Goal: Task Accomplishment & Management: Complete application form

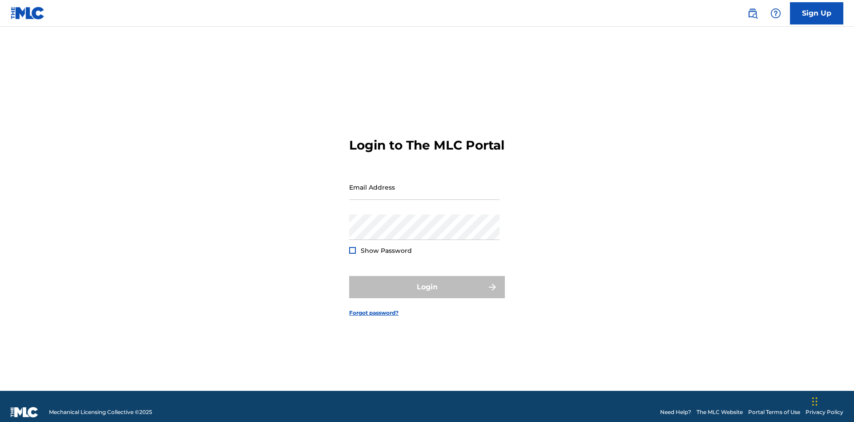
scroll to position [12, 0]
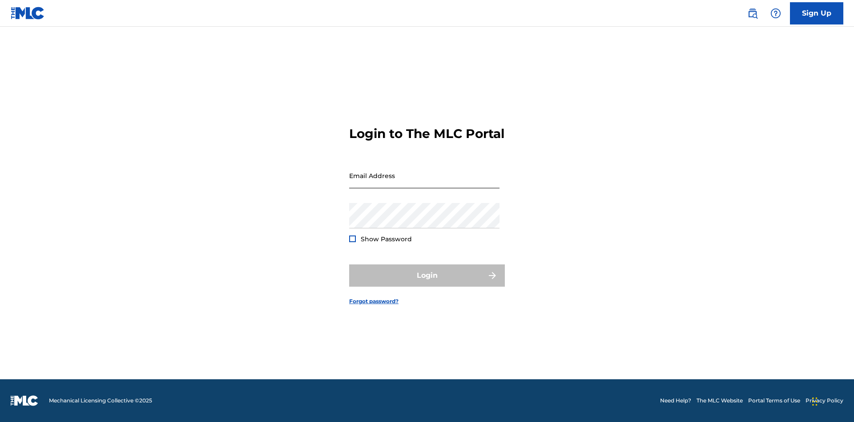
click at [424, 183] on input "Email Address" at bounding box center [424, 175] width 150 height 25
type input "[EMAIL_ADDRESS][DOMAIN_NAME]"
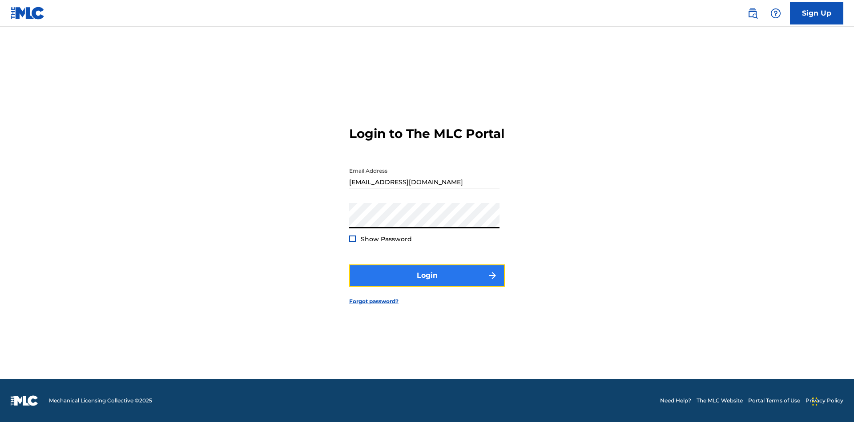
click at [427, 283] on button "Login" at bounding box center [427, 275] width 156 height 22
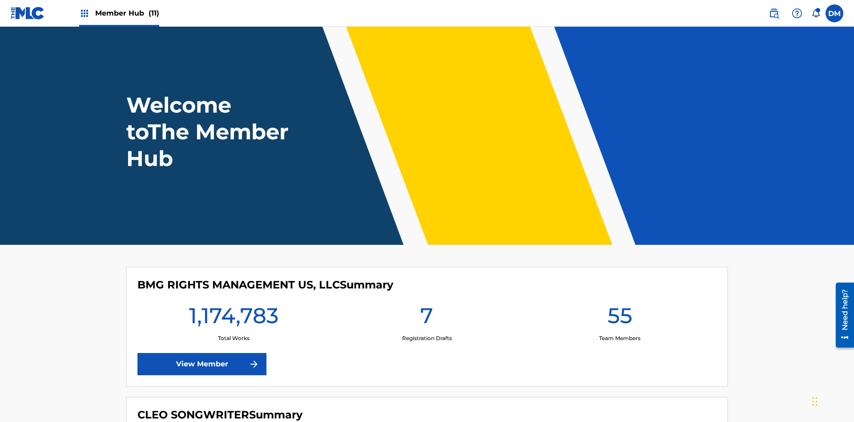
click at [127, 13] on span "Member Hub (11)" at bounding box center [127, 13] width 64 height 10
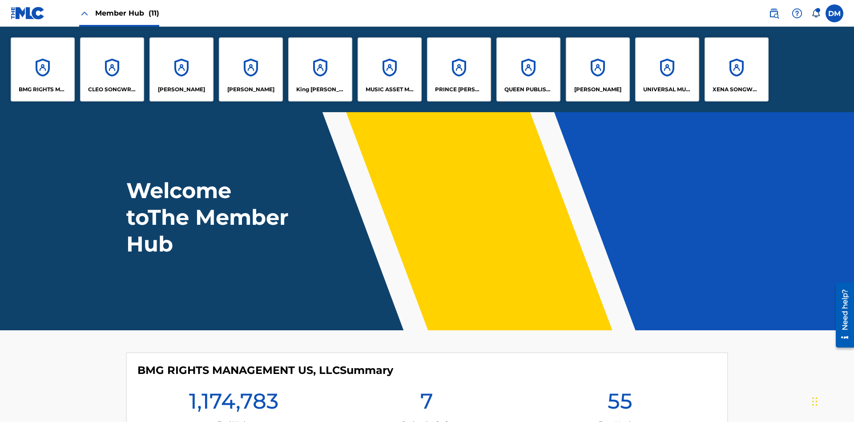
scroll to position [32, 0]
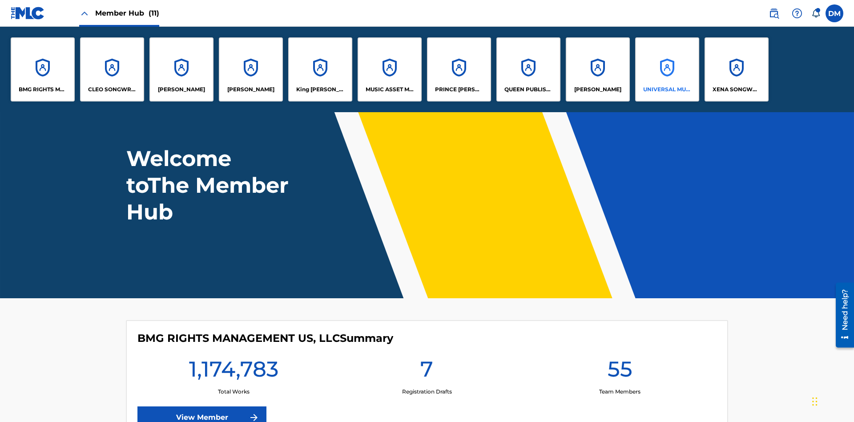
click at [667, 89] on p "UNIVERSAL MUSIC PUB GROUP" at bounding box center [667, 89] width 48 height 8
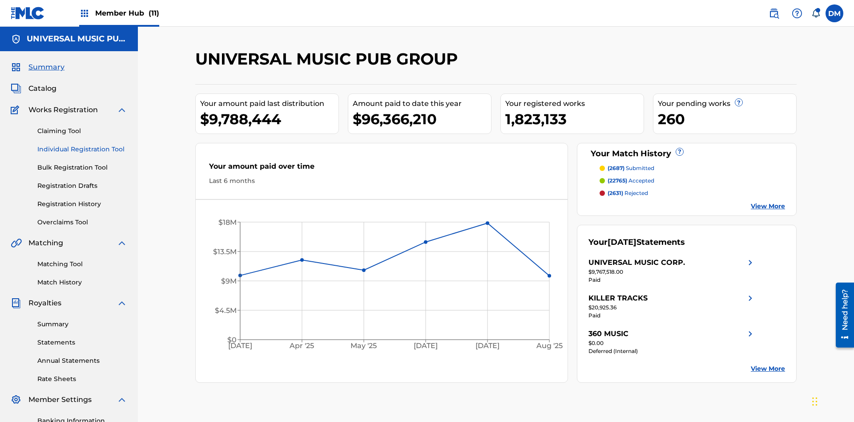
click at [82, 145] on link "Individual Registration Tool" at bounding box center [82, 149] width 90 height 9
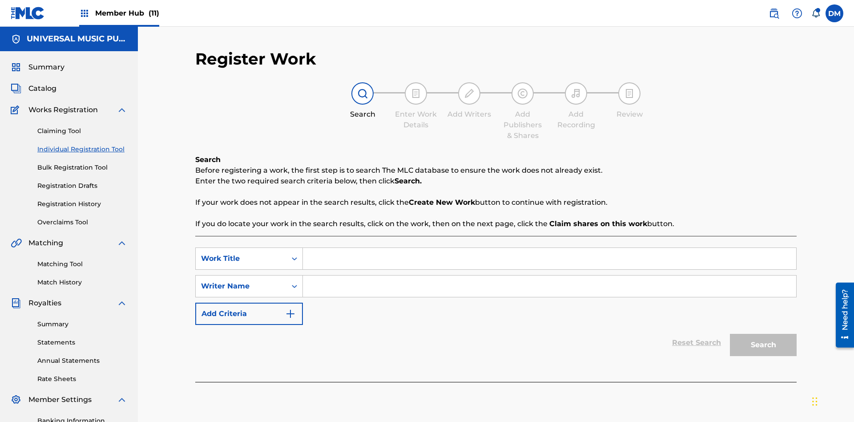
click at [550, 248] on input "Search Form" at bounding box center [549, 258] width 493 height 21
type input "Save At Publishers-Link Writers & Publishers Page After Linking Writer"
click at [550, 275] on input "Search Form" at bounding box center [549, 285] width 493 height 21
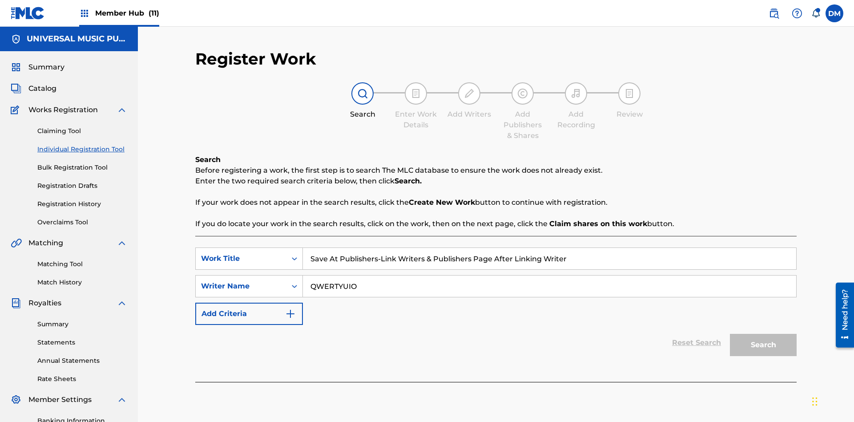
type input "QWERTYUIOP"
click at [764, 334] on button "Search" at bounding box center [763, 345] width 67 height 22
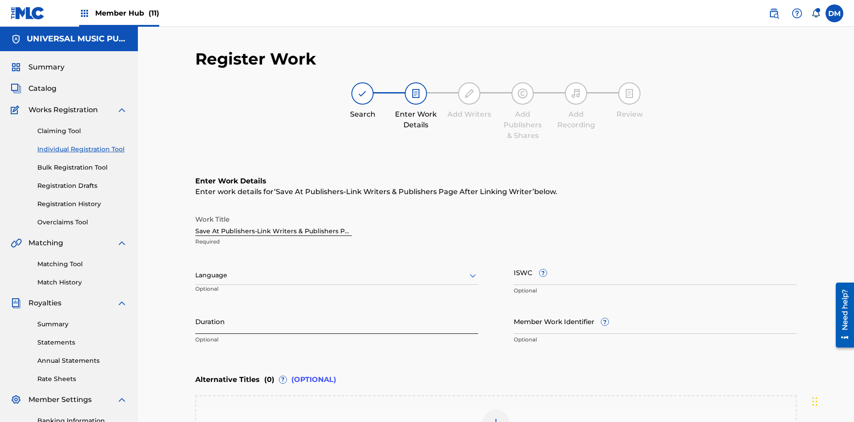
click at [337, 308] on input "Duration" at bounding box center [336, 320] width 283 height 25
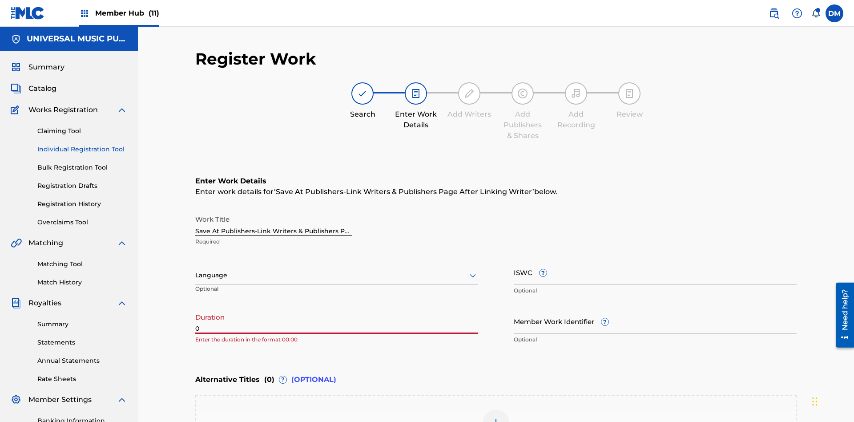
click at [337, 308] on input "0" at bounding box center [336, 320] width 283 height 25
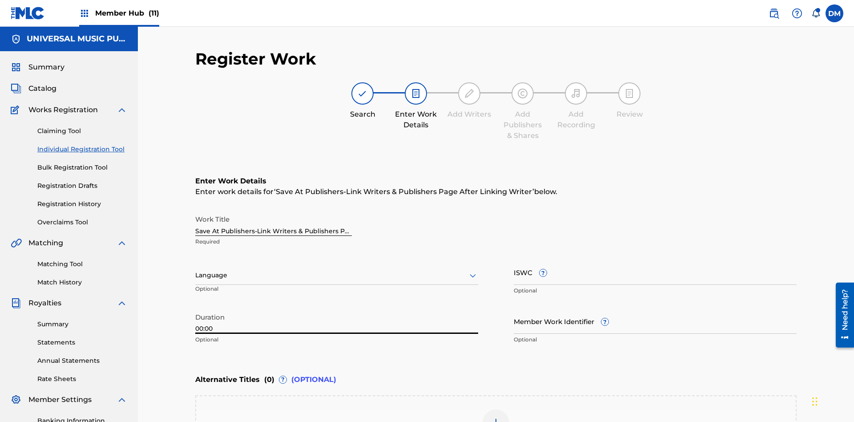
type input "00:00"
click at [473, 270] on icon at bounding box center [473, 275] width 11 height 11
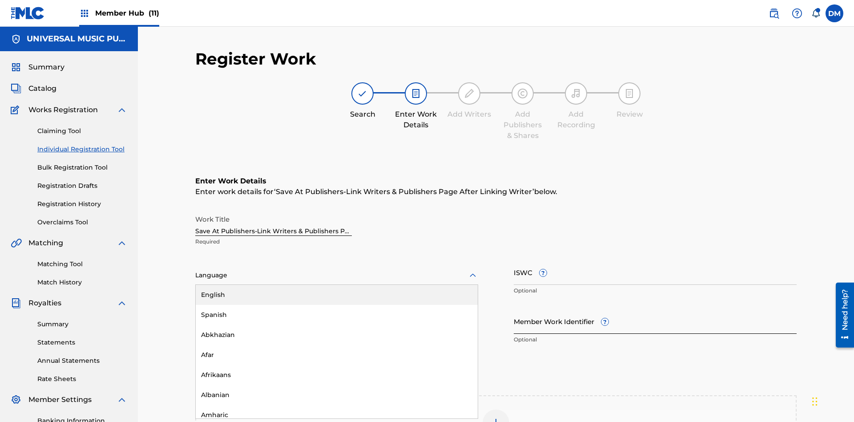
click at [337, 345] on div "Afar" at bounding box center [337, 355] width 282 height 20
click at [655, 308] on input "Member Work Identifier ?" at bounding box center [655, 320] width 283 height 25
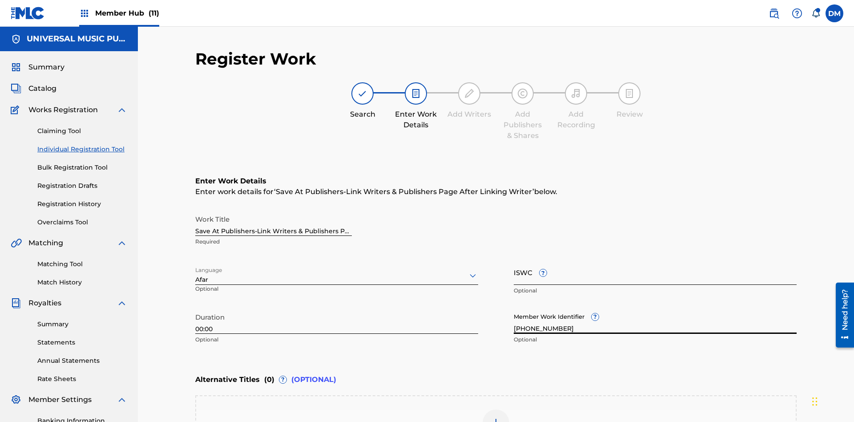
type input "2025.09.25.04"
click at [655, 259] on input "ISWC ?" at bounding box center [655, 271] width 283 height 25
type input "T-123.456.789-4"
click at [496, 417] on img at bounding box center [496, 422] width 11 height 11
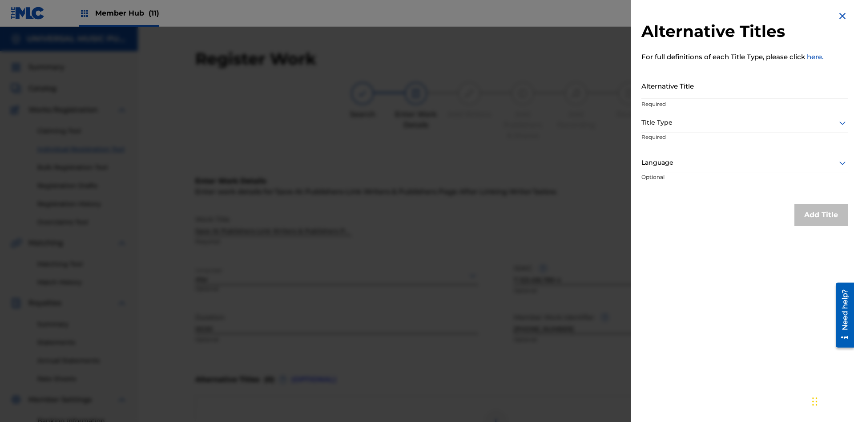
click at [745, 85] on input "Alternative Title" at bounding box center [745, 85] width 206 height 25
type input "Alt Title"
click at [745, 122] on div at bounding box center [745, 122] width 206 height 11
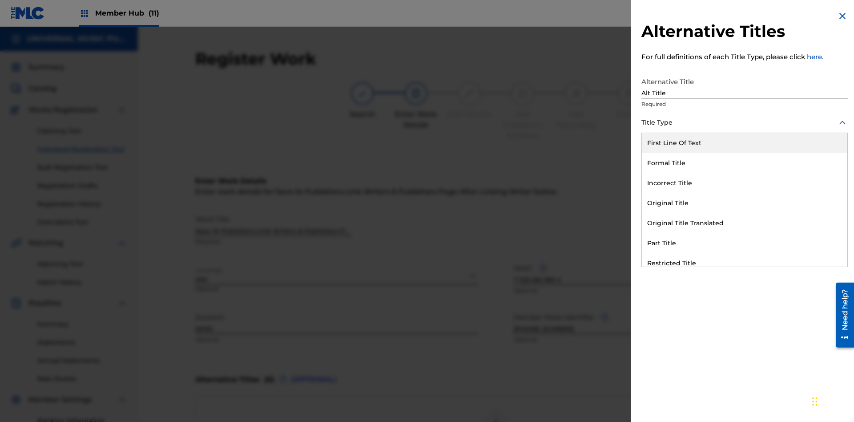
click at [745, 203] on div "Original Title" at bounding box center [745, 203] width 206 height 20
click at [745, 162] on div at bounding box center [745, 162] width 206 height 11
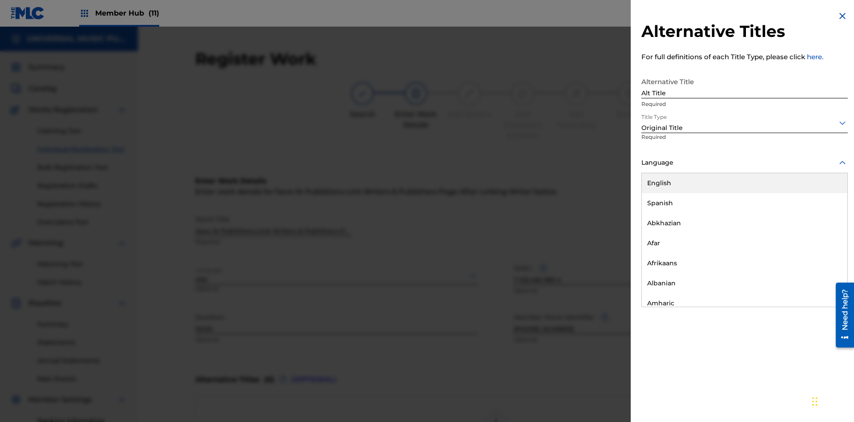
click at [821, 214] on button "Add Title" at bounding box center [821, 215] width 53 height 22
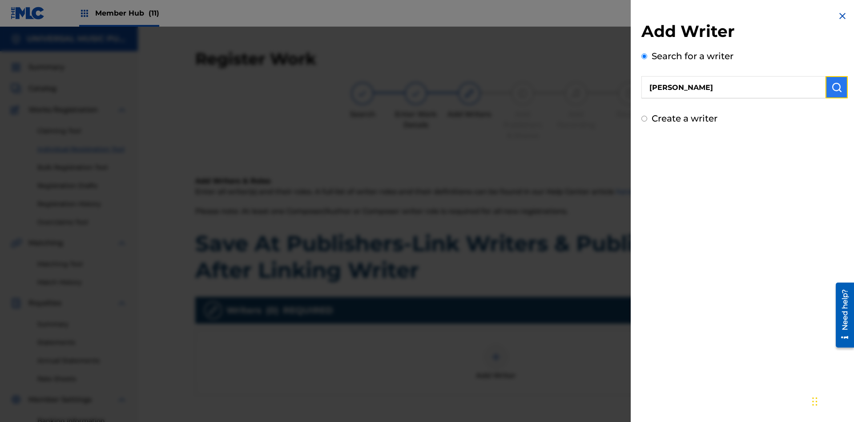
click at [837, 87] on img "submit" at bounding box center [837, 87] width 11 height 11
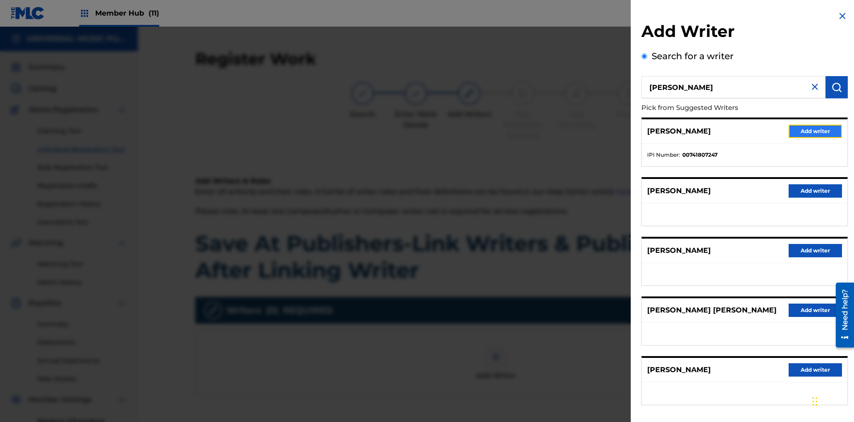
click at [816, 131] on button "Add writer" at bounding box center [815, 131] width 53 height 13
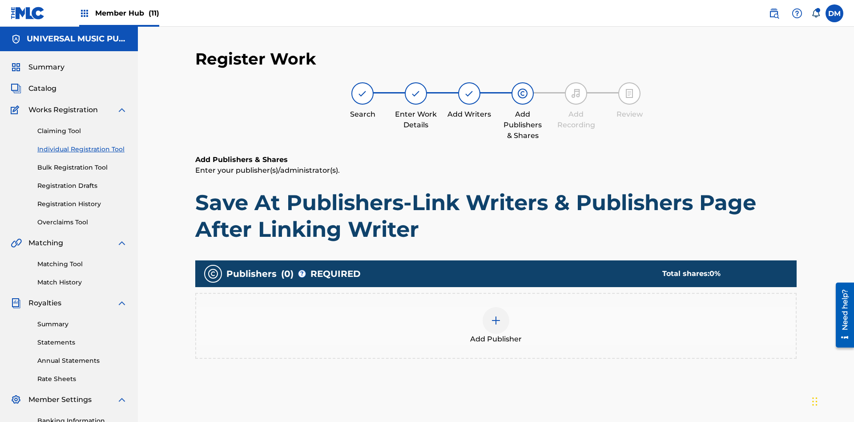
click at [496, 315] on img at bounding box center [496, 320] width 11 height 11
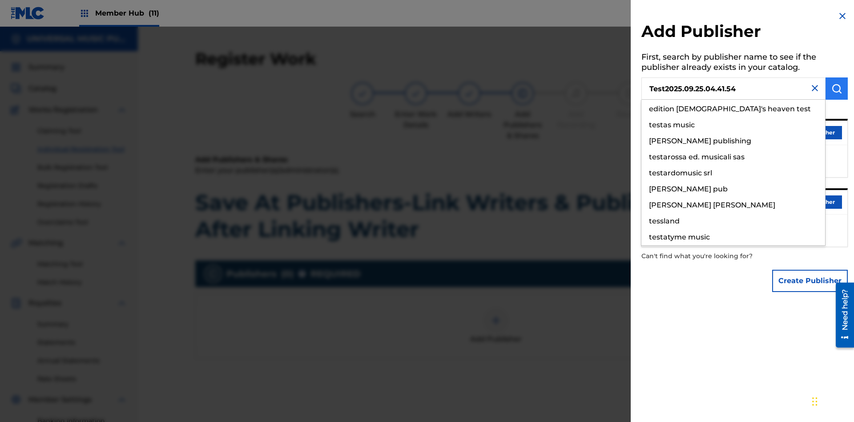
click at [837, 89] on img "submit" at bounding box center [837, 88] width 11 height 11
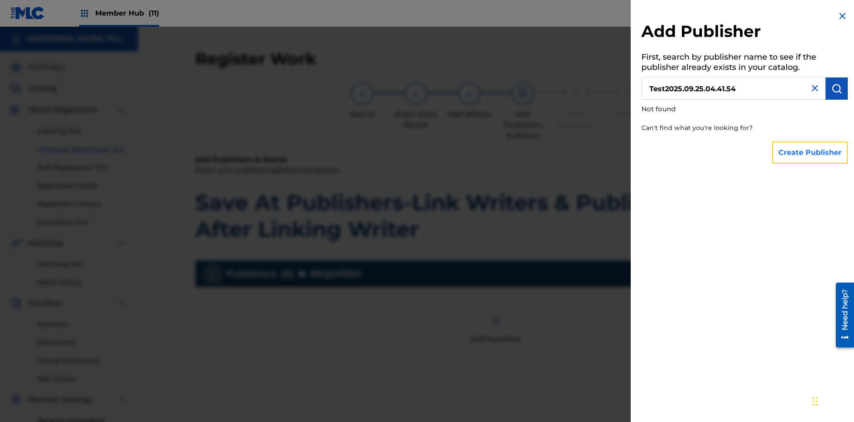
click at [811, 152] on button "Create Publisher" at bounding box center [810, 152] width 76 height 22
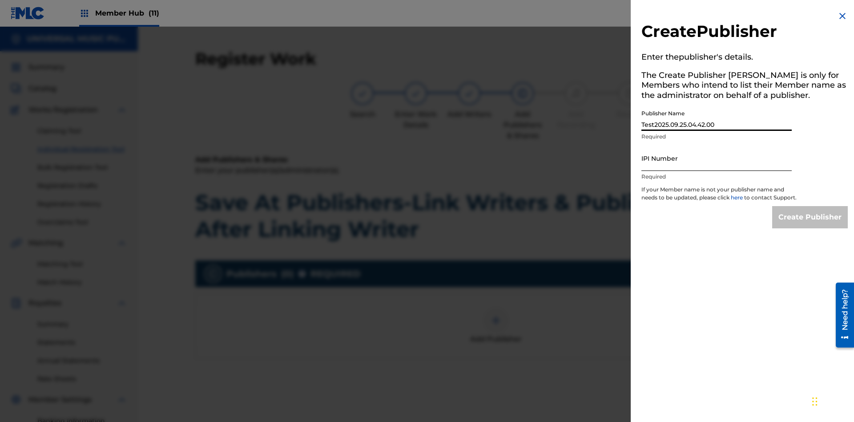
click at [717, 158] on input "IPI Number" at bounding box center [717, 157] width 150 height 25
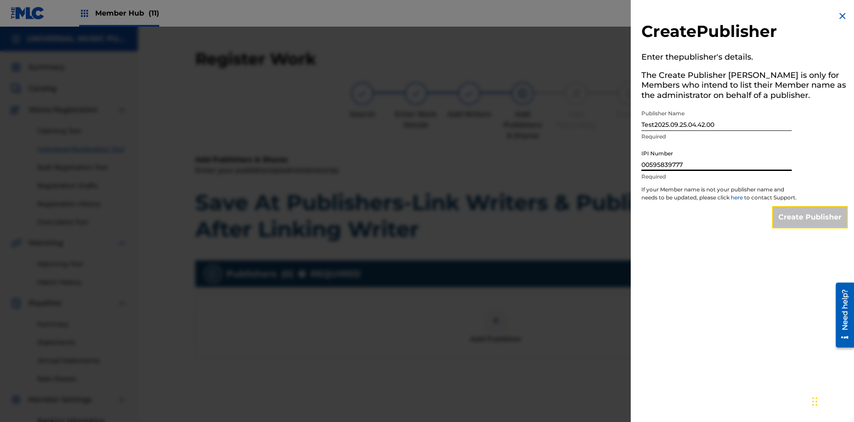
click at [811, 225] on input "Create Publisher" at bounding box center [810, 217] width 76 height 22
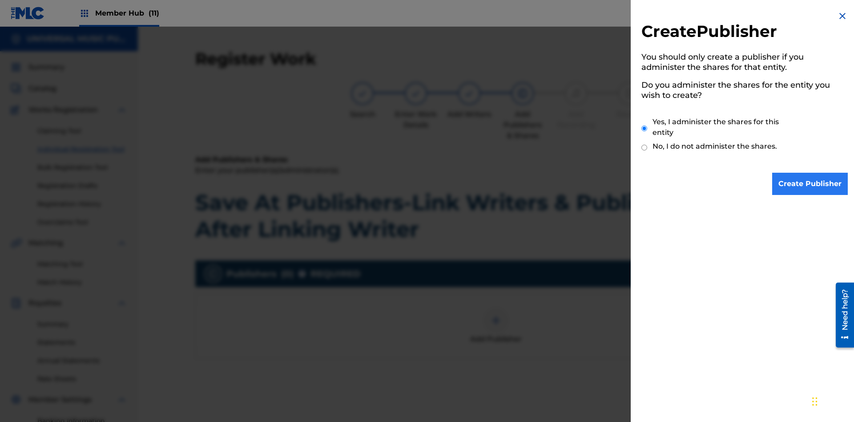
click at [645, 128] on input "Yes, I administer the shares for this entity" at bounding box center [645, 128] width 6 height 19
click at [811, 184] on input "Create Publisher" at bounding box center [810, 184] width 76 height 22
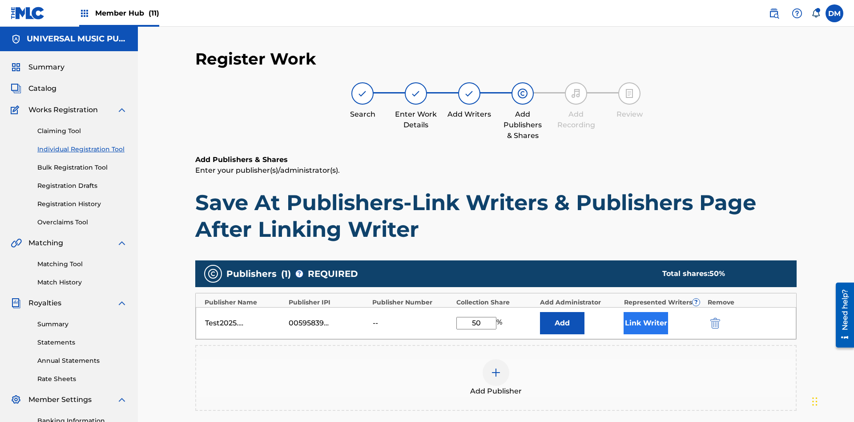
type input "50"
click at [646, 312] on button "Link Writer" at bounding box center [646, 323] width 44 height 22
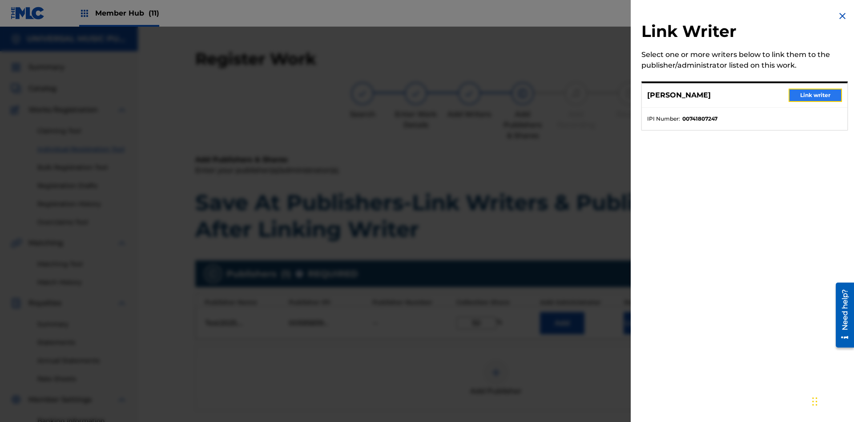
click at [816, 95] on button "Link writer" at bounding box center [815, 95] width 53 height 13
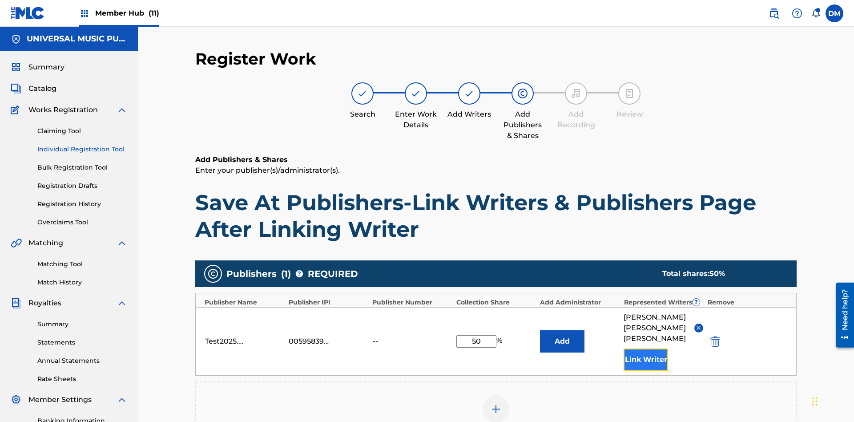
click at [646, 348] on button "Link Writer" at bounding box center [646, 359] width 44 height 22
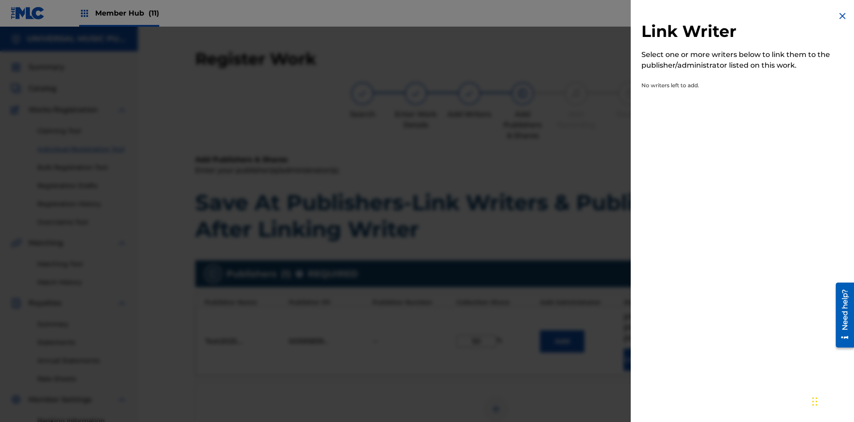
click at [843, 16] on img at bounding box center [842, 16] width 11 height 11
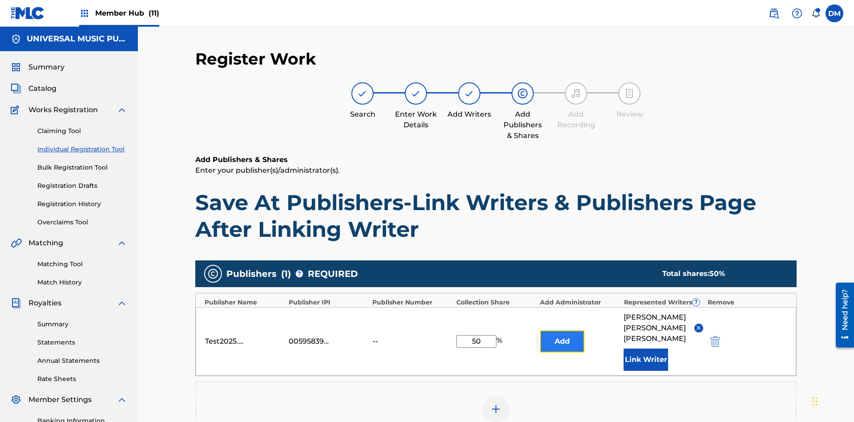
click at [562, 330] on button "Add" at bounding box center [562, 341] width 44 height 22
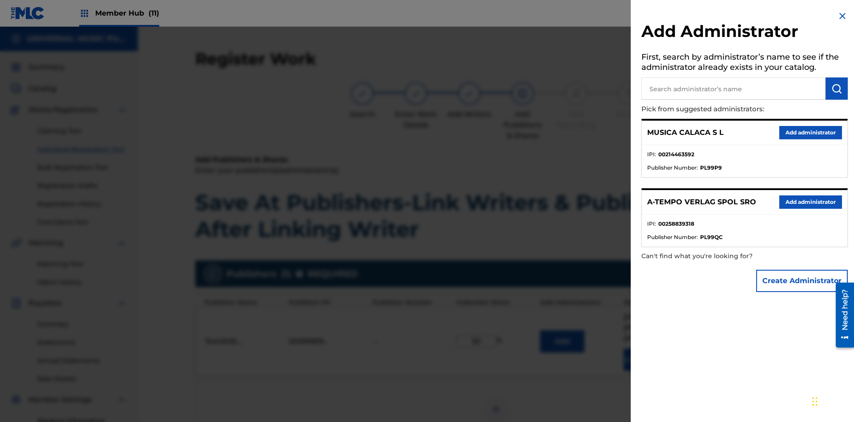
click at [734, 89] on input "text" at bounding box center [734, 88] width 184 height 22
type input "Test2025.09.25.04.42.27"
click at [837, 89] on img "submit" at bounding box center [837, 88] width 11 height 11
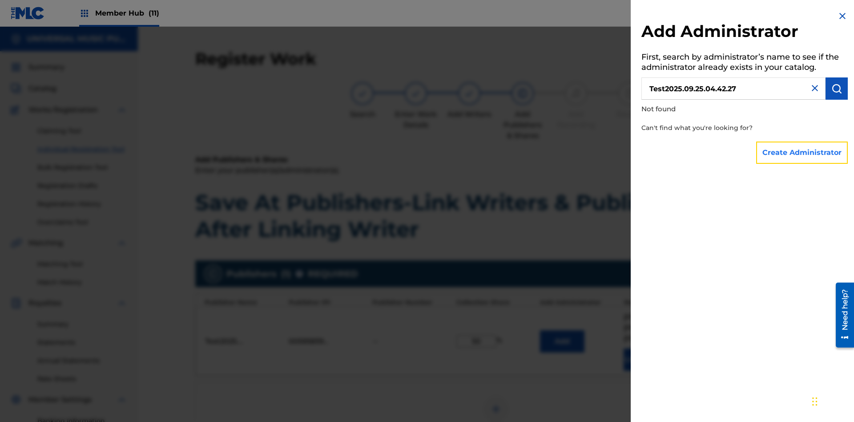
click at [803, 152] on button "Create Administrator" at bounding box center [802, 152] width 92 height 22
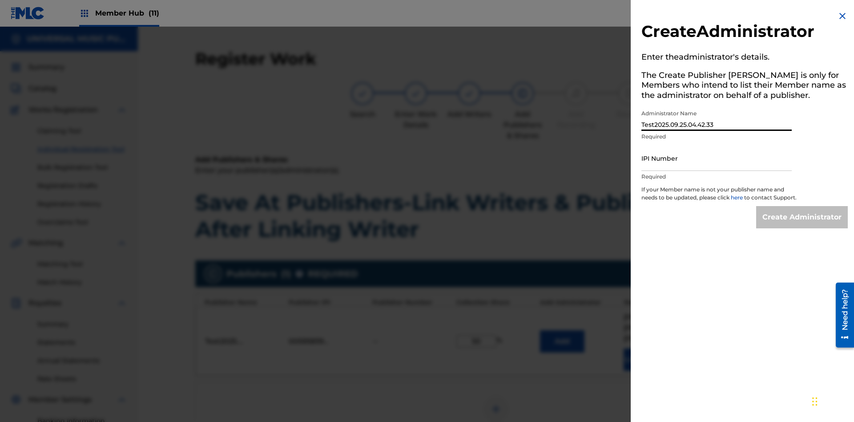
click at [717, 158] on input "IPI Number" at bounding box center [717, 157] width 150 height 25
click at [803, 225] on input "Create Administrator" at bounding box center [802, 217] width 92 height 22
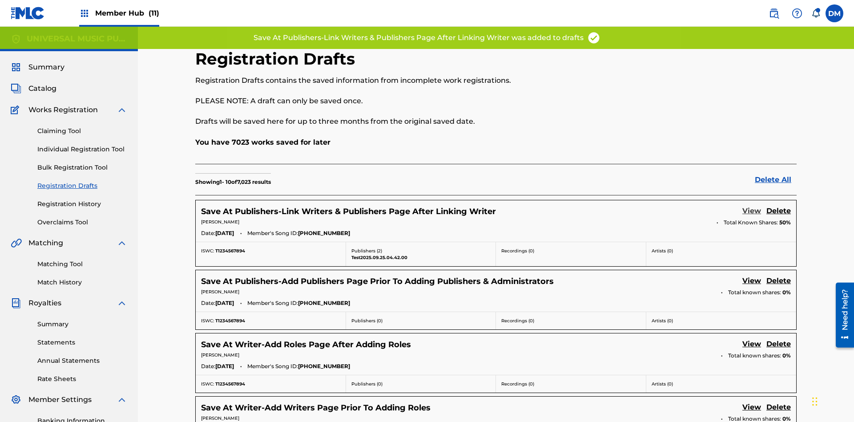
click at [752, 206] on link "View" at bounding box center [752, 212] width 19 height 12
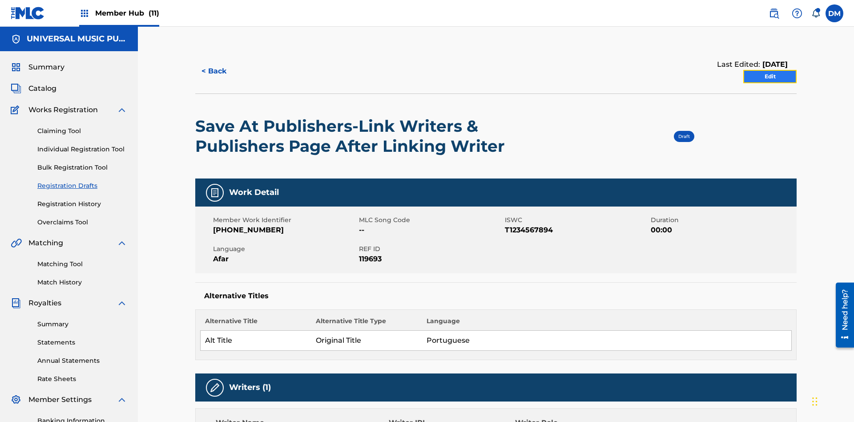
click at [770, 70] on link "Edit" at bounding box center [770, 76] width 53 height 13
